Goal: Find contact information: Find contact information

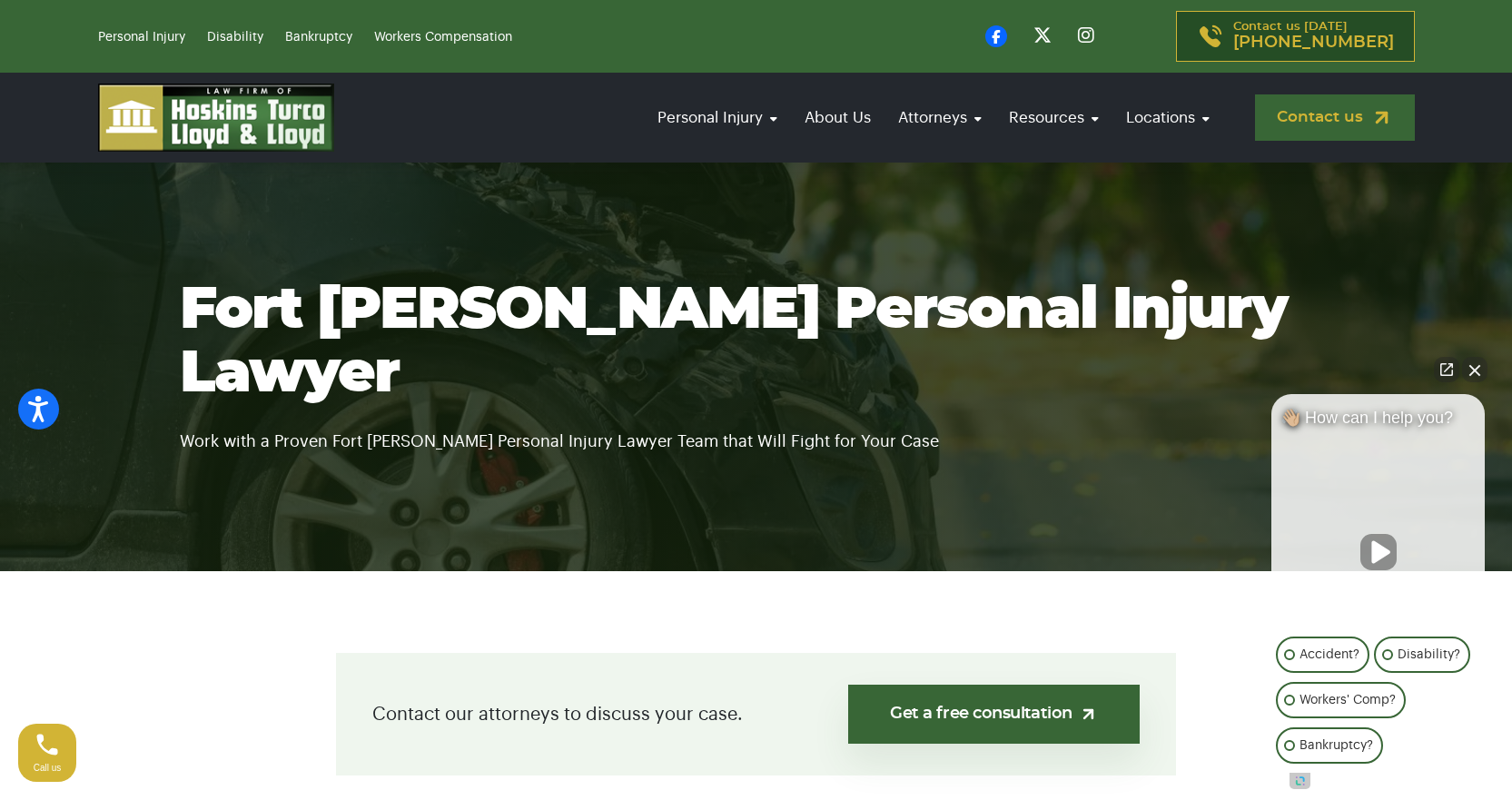
click at [1284, 127] on link "Contact us" at bounding box center [1335, 117] width 160 height 46
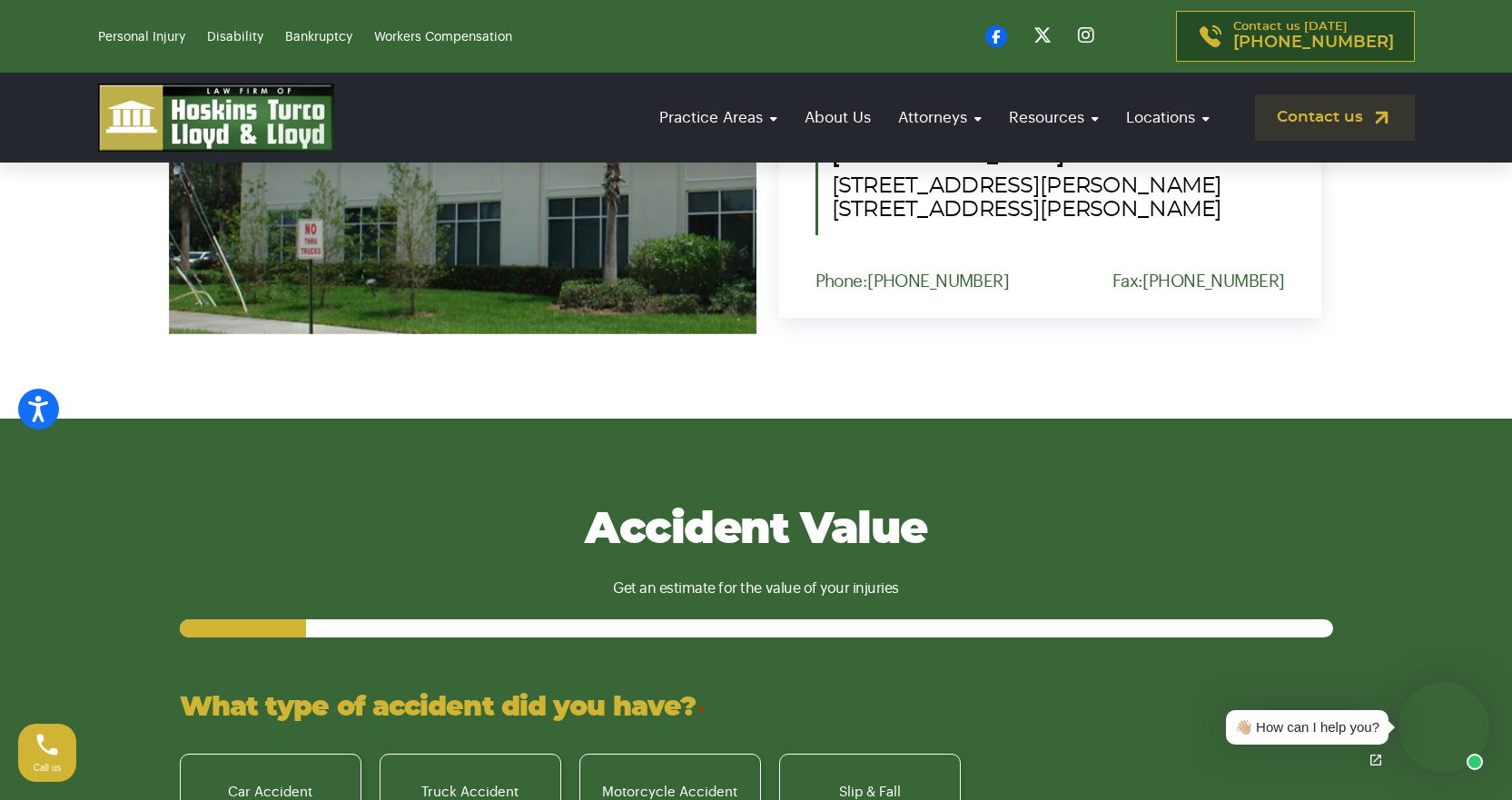
scroll to position [1998, 0]
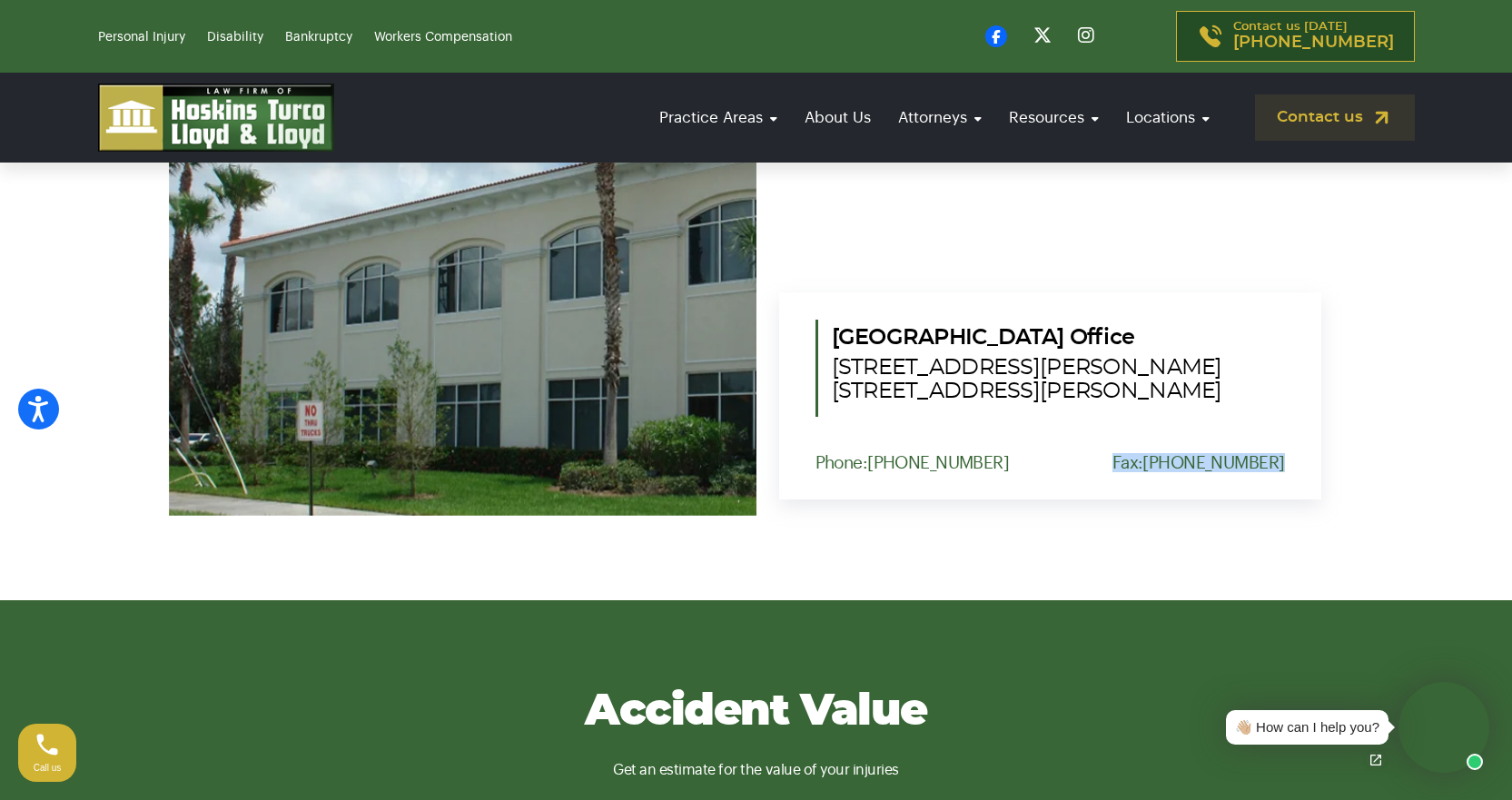
drag, startPoint x: 1164, startPoint y: 434, endPoint x: 1299, endPoint y: 438, distance: 135.1
click at [1299, 438] on div "Port St. Lucie Office 1555 NW St. Lucie West Blvd. Suite 203, Port St. Lucie, F…" at bounding box center [1050, 396] width 542 height 207
copy p "Fax: (772) 344-3838"
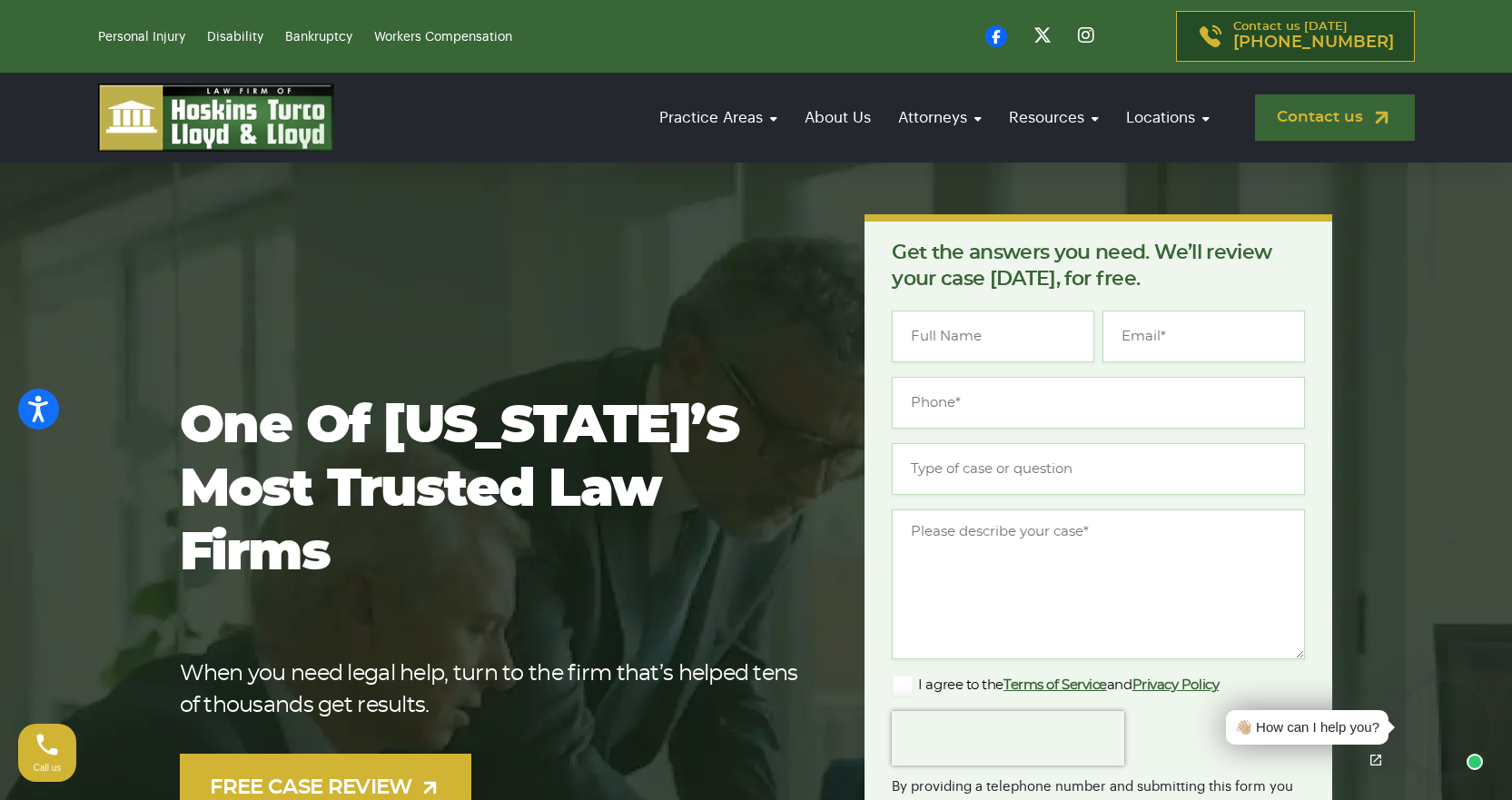
click at [1342, 110] on link "Contact us" at bounding box center [1335, 117] width 160 height 46
click at [1365, 125] on link "Contact us" at bounding box center [1335, 117] width 160 height 46
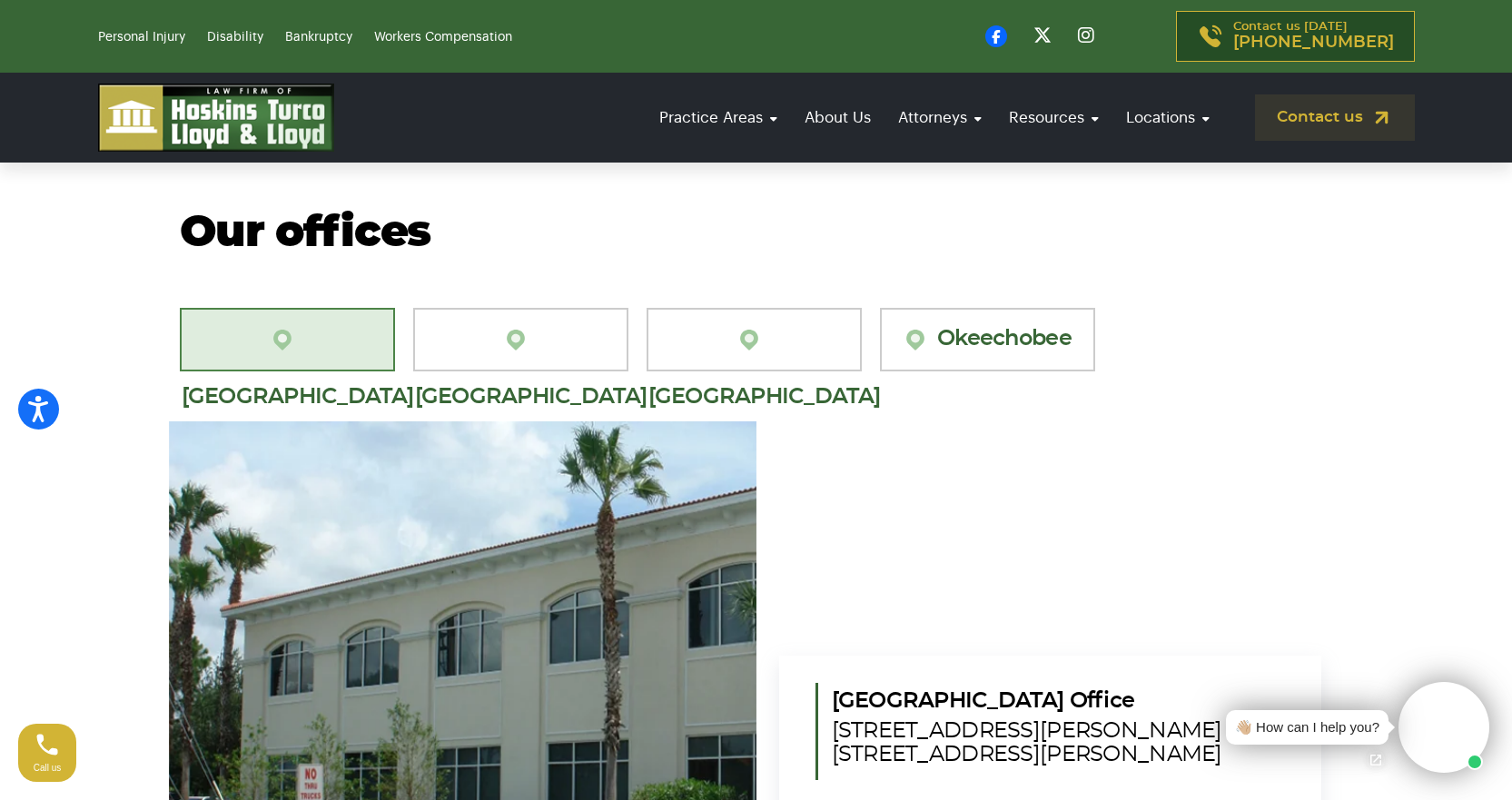
scroll to position [1907, 0]
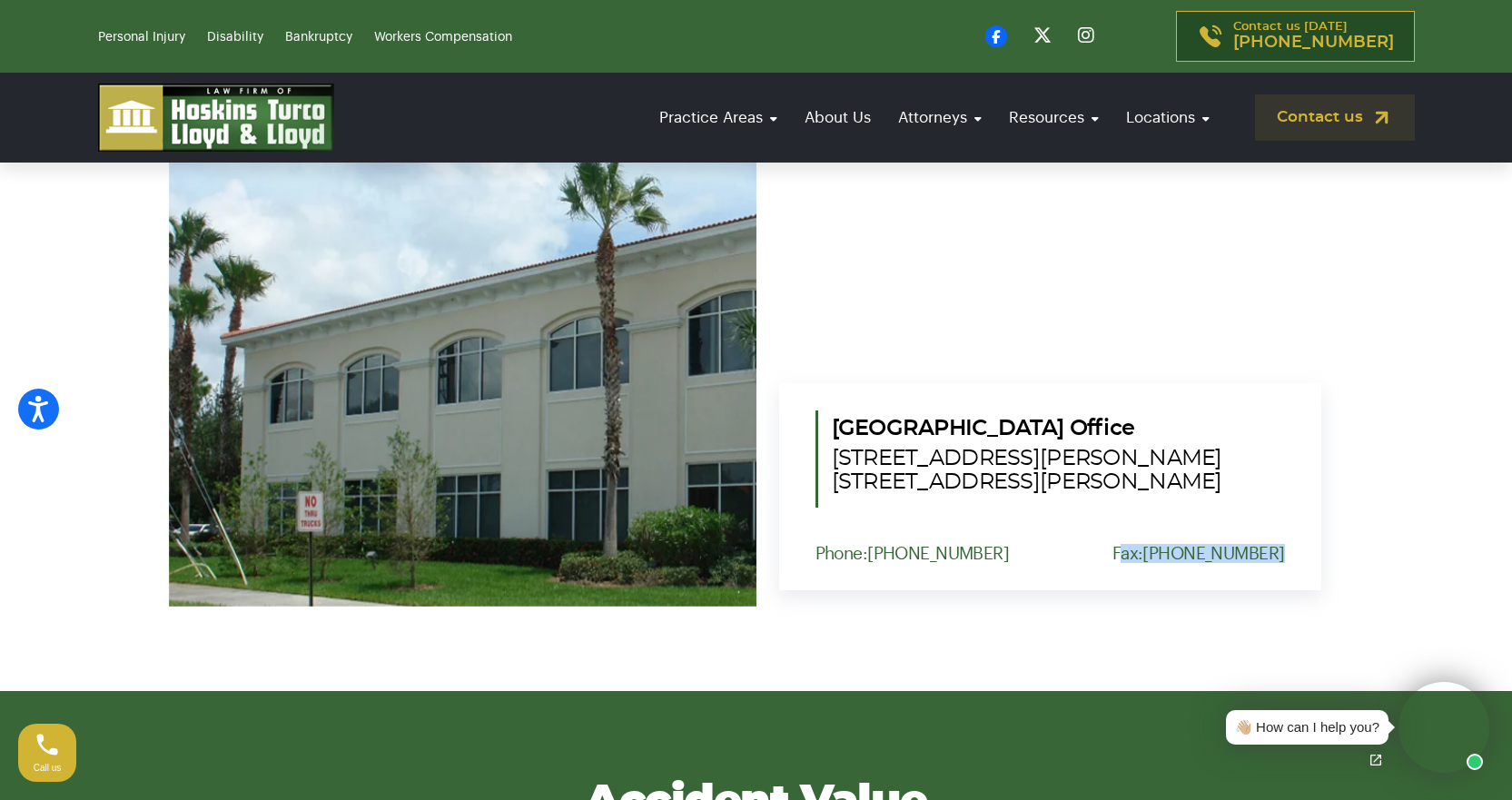
drag, startPoint x: 1144, startPoint y: 523, endPoint x: 1296, endPoint y: 523, distance: 152.0
click at [1296, 523] on div "[GEOGRAPHIC_DATA] Office [STREET_ADDRESS][PERSON_NAME] [STREET_ADDRESS][PERSON_…" at bounding box center [1050, 486] width 542 height 207
click at [1101, 544] on div "Phone: (772) 577-7551 Fax: (772) 344-3838" at bounding box center [1051, 554] width 469 height 20
drag, startPoint x: 1136, startPoint y: 526, endPoint x: 1307, endPoint y: 527, distance: 171.0
click at [1307, 527] on div "[GEOGRAPHIC_DATA] Office [STREET_ADDRESS][PERSON_NAME] [STREET_ADDRESS][PERSON_…" at bounding box center [1050, 486] width 542 height 207
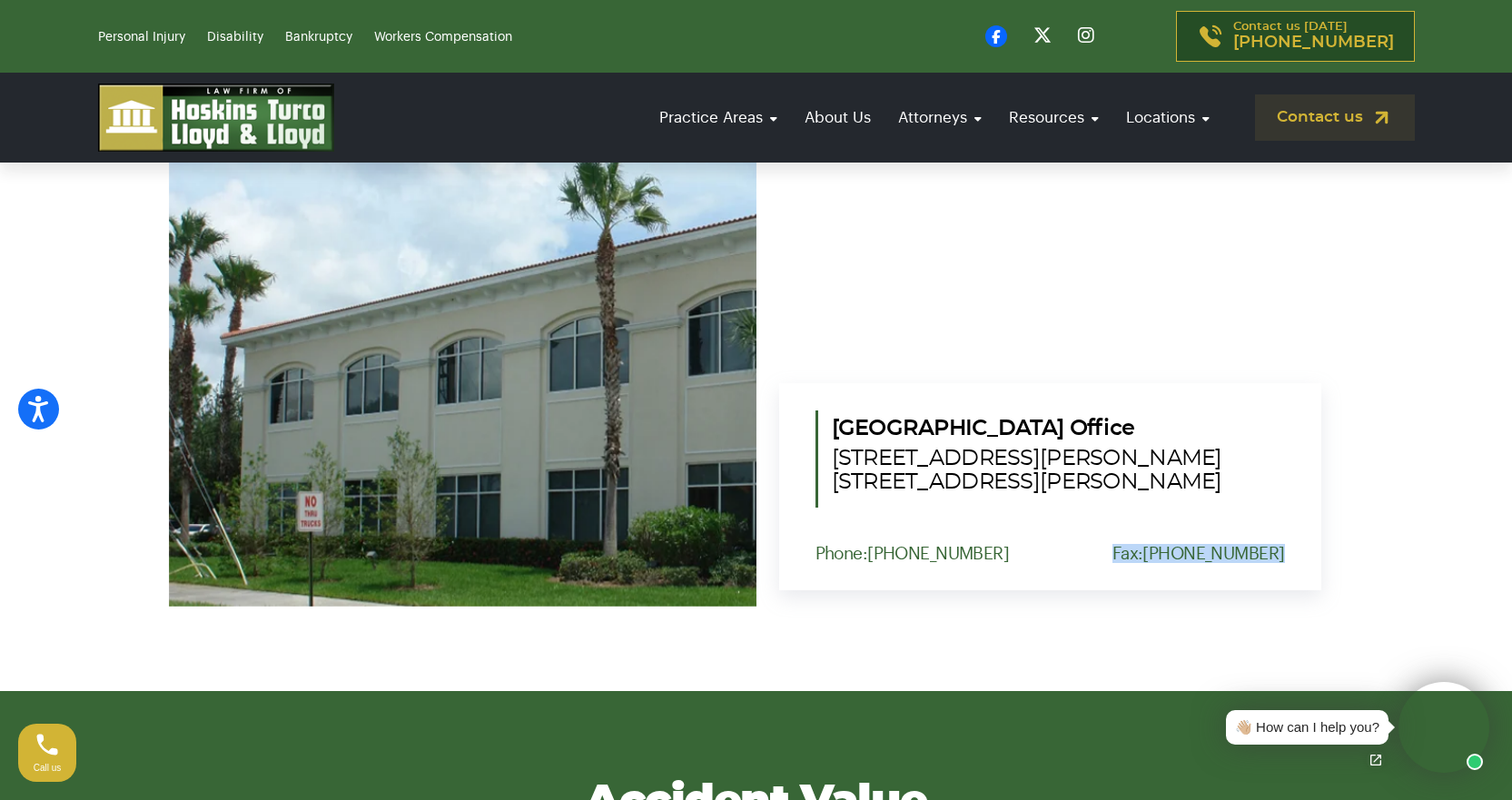
copy p "Fax: [PHONE_NUMBER]"
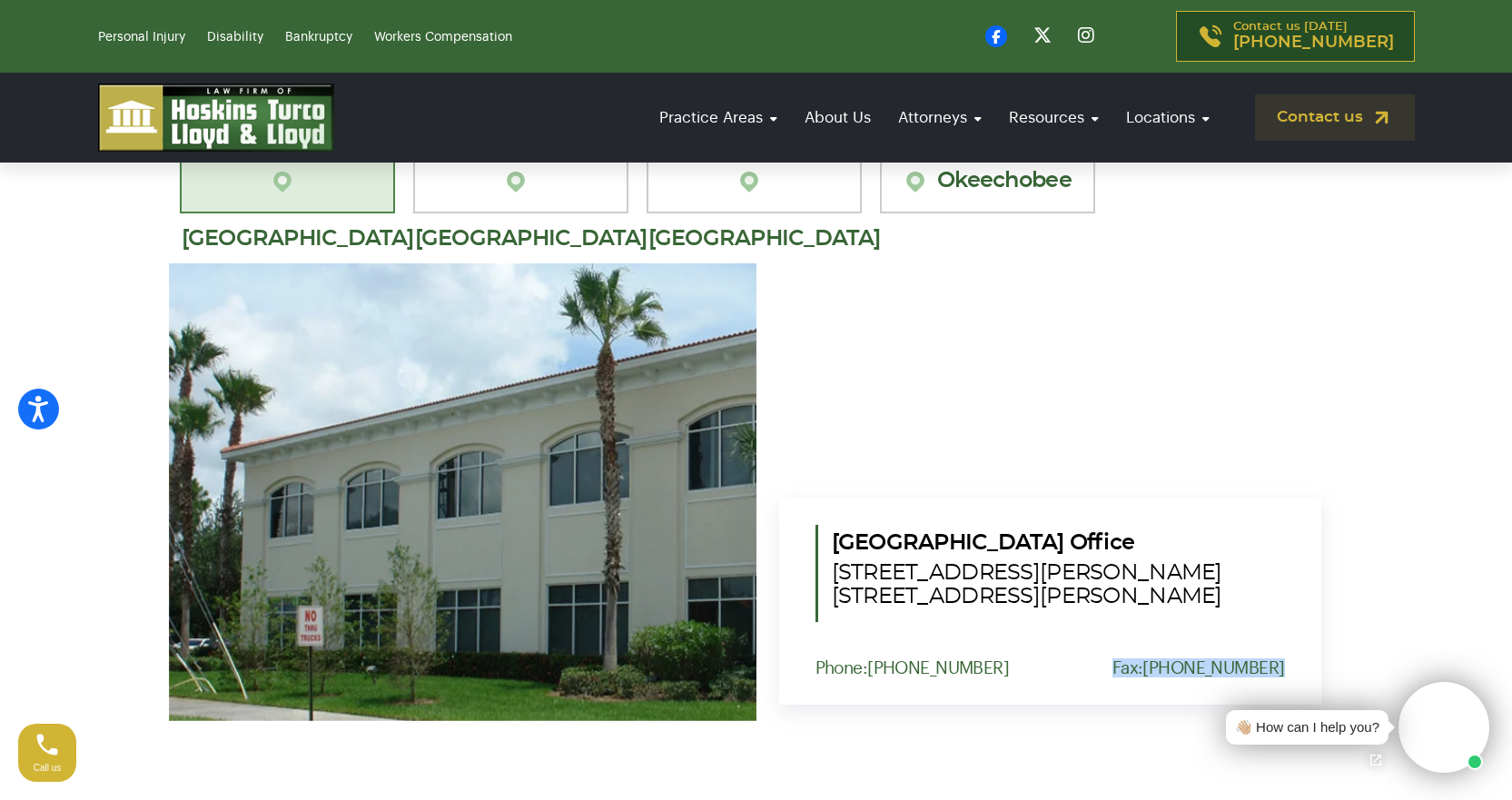
scroll to position [1725, 0]
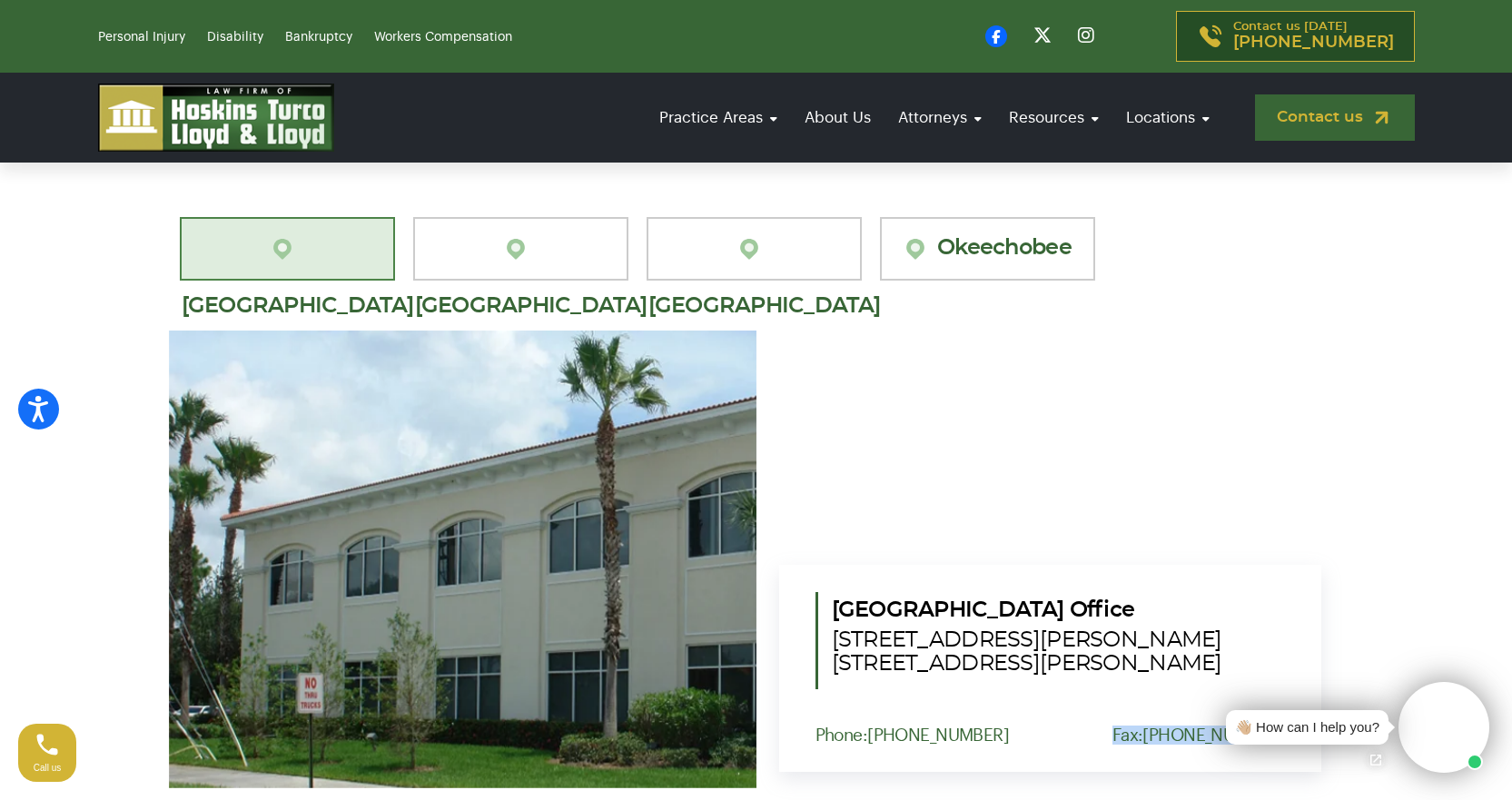
click at [1341, 114] on link "Contact us" at bounding box center [1335, 117] width 160 height 46
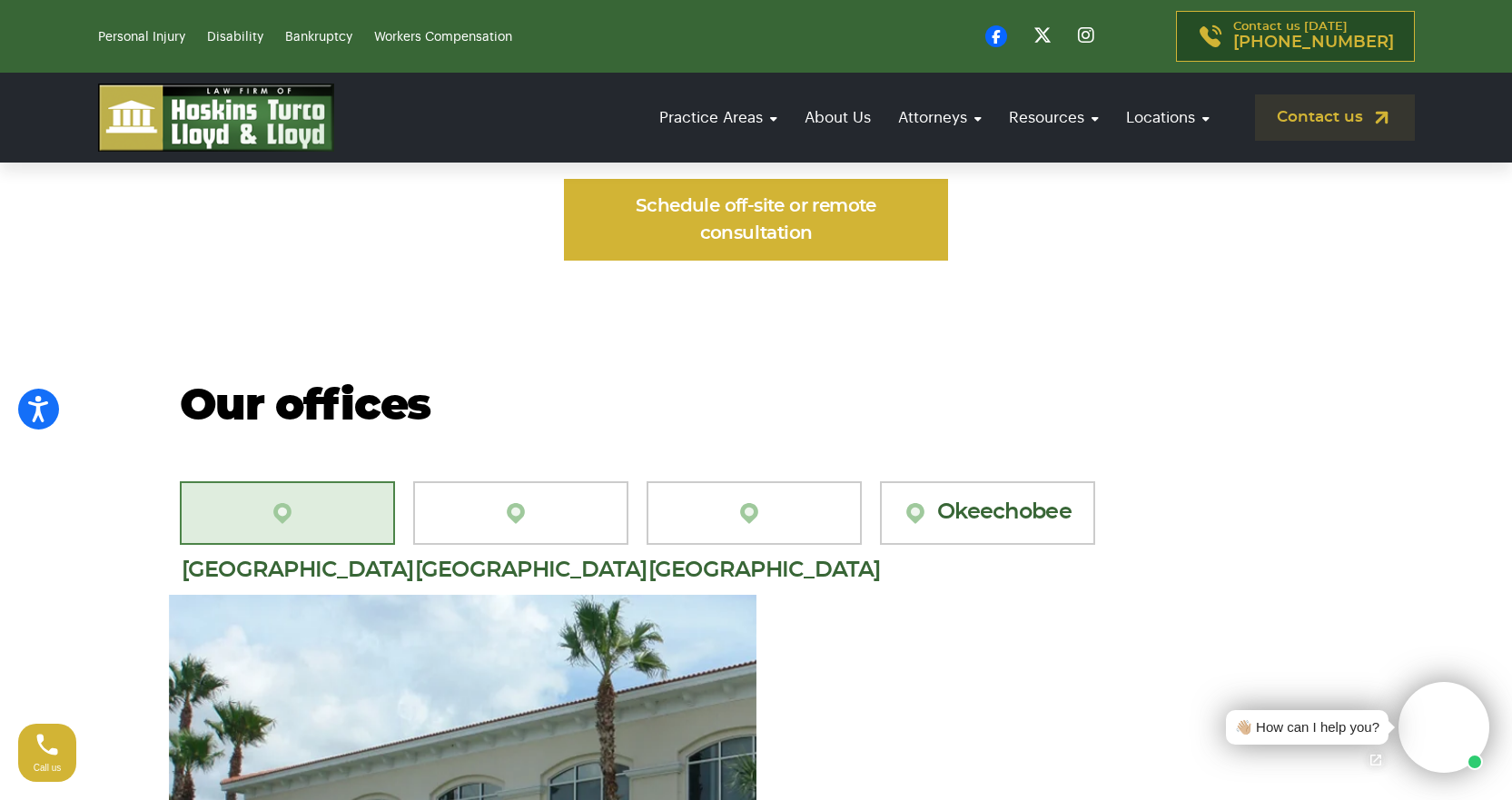
scroll to position [1634, 0]
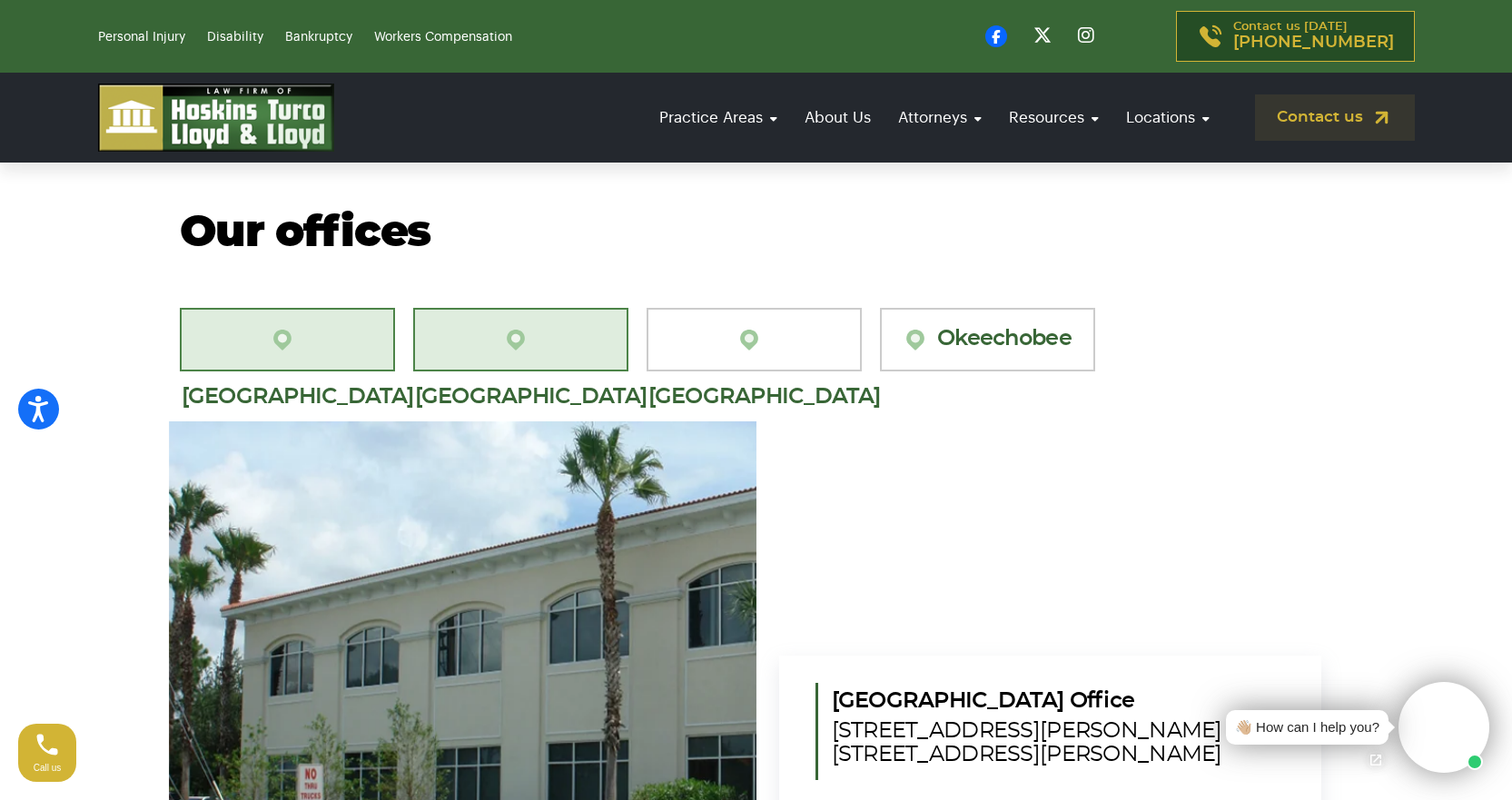
click at [506, 308] on link "[GEOGRAPHIC_DATA][PERSON_NAME]" at bounding box center [521, 339] width 215 height 63
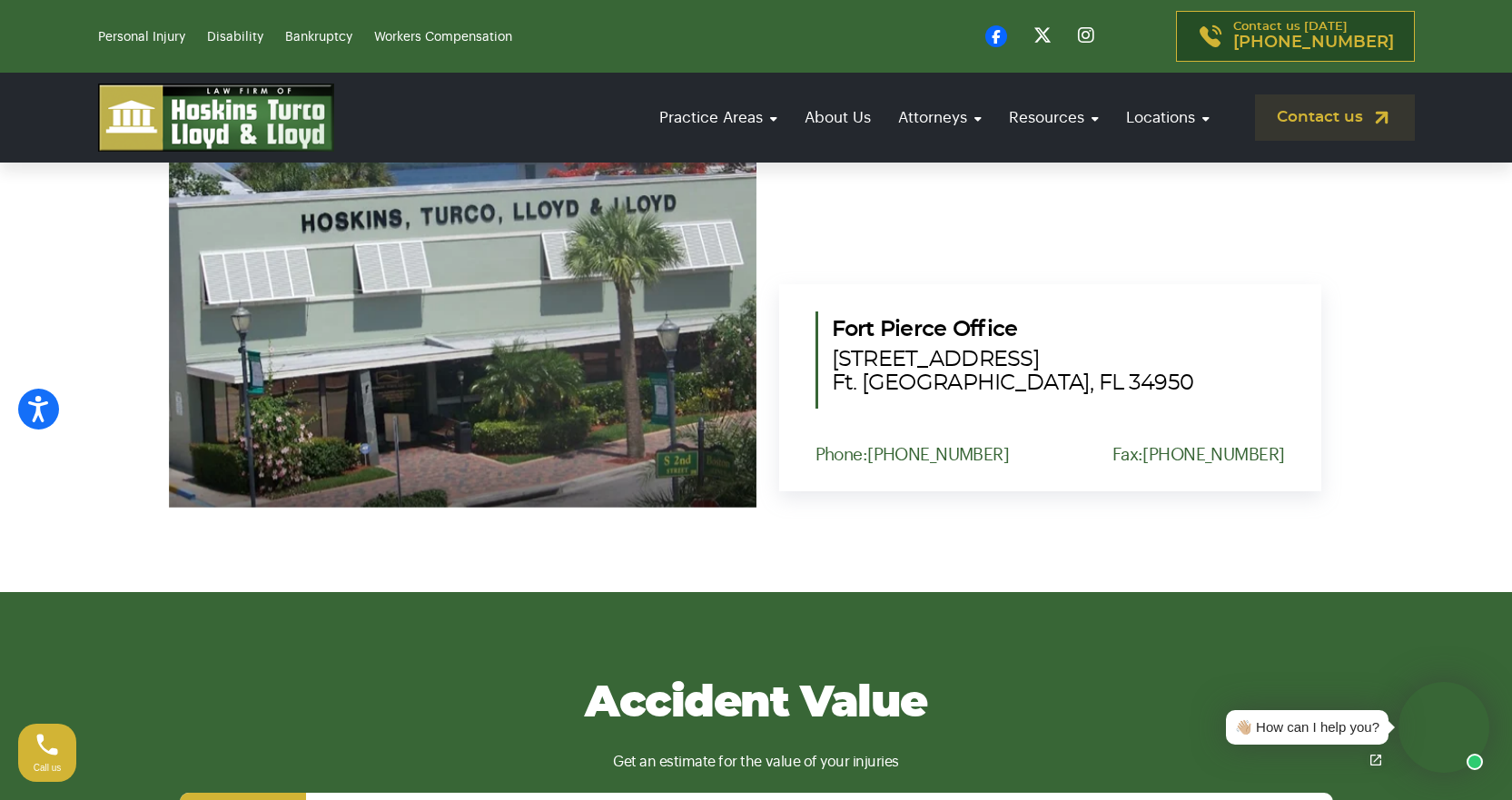
scroll to position [1907, 0]
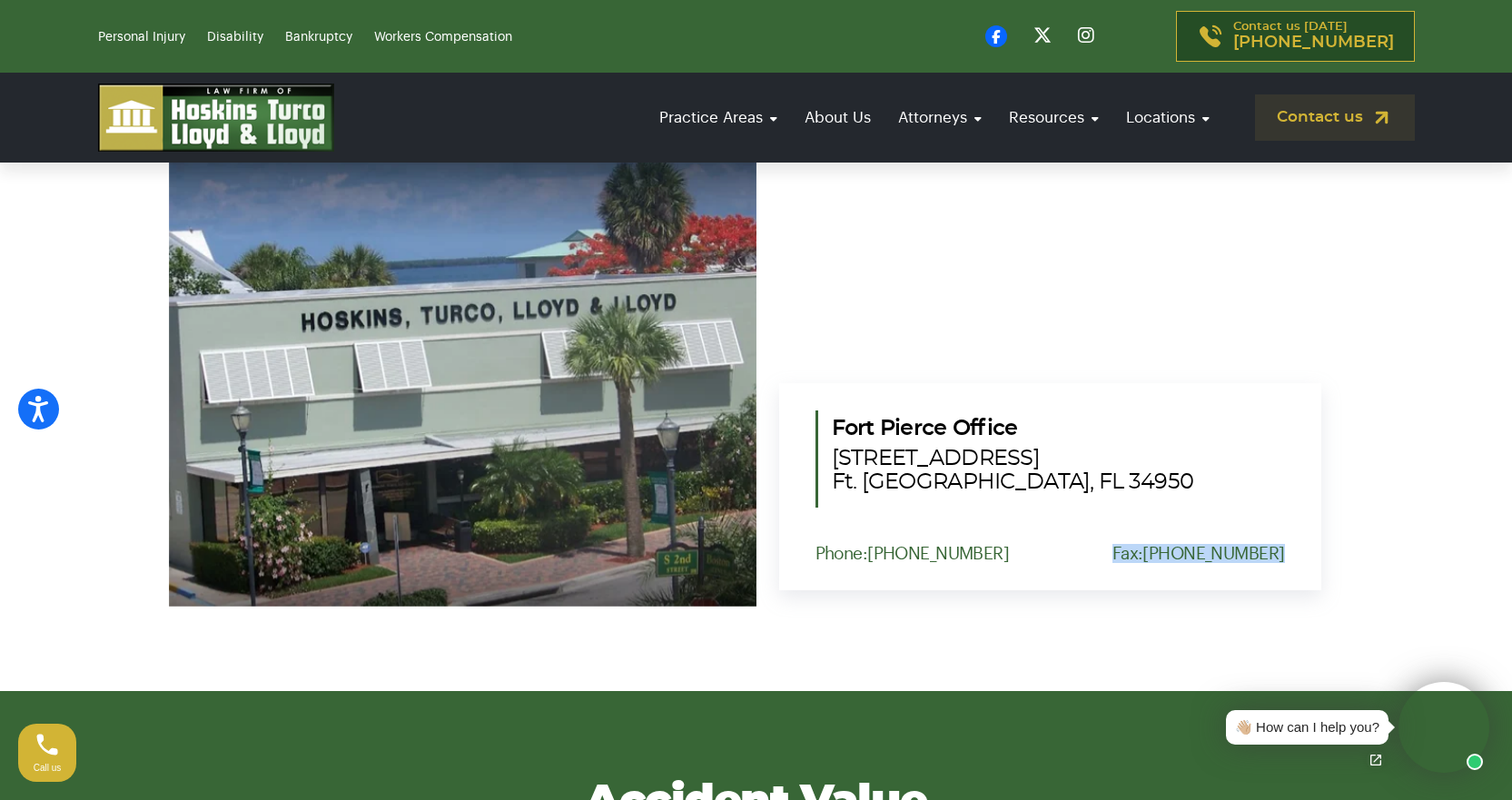
drag, startPoint x: 1139, startPoint y: 522, endPoint x: 1283, endPoint y: 530, distance: 144.2
click at [1283, 544] on p "Fax: [PHONE_NUMBER]" at bounding box center [1198, 554] width 173 height 20
copy p "Fax: [PHONE_NUMBER]"
